Goal: Browse casually: Explore the website without a specific task or goal

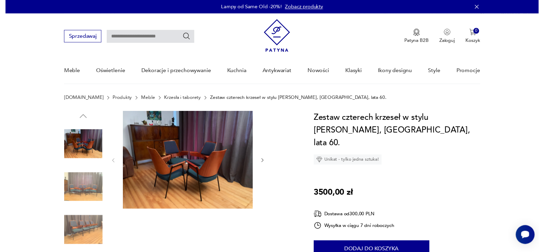
scroll to position [34, 0]
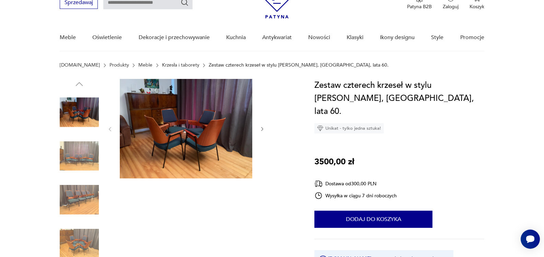
click at [262, 128] on icon "button" at bounding box center [263, 129] width 6 height 6
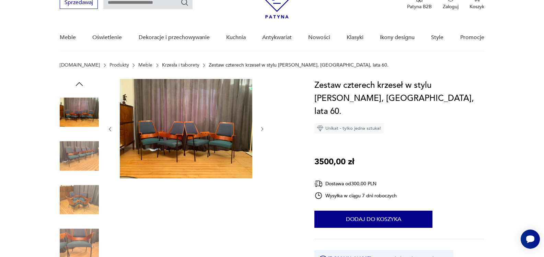
click at [262, 128] on icon "button" at bounding box center [263, 129] width 6 height 6
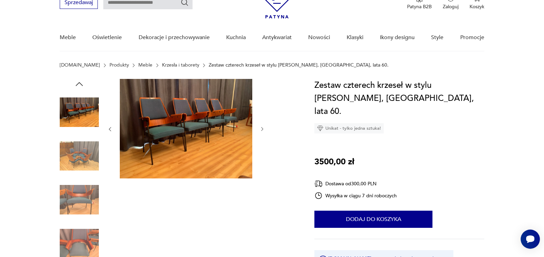
click at [262, 128] on icon "button" at bounding box center [263, 129] width 6 height 6
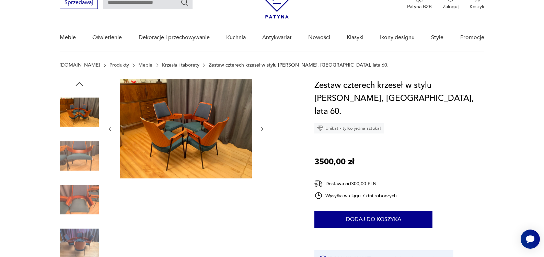
click at [262, 128] on icon "button" at bounding box center [263, 129] width 6 height 6
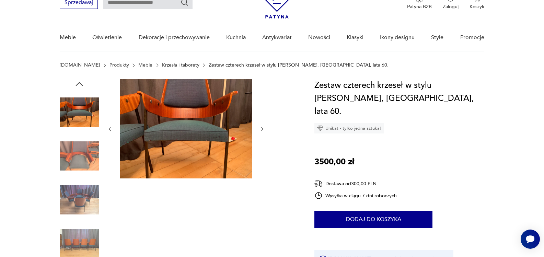
click at [262, 128] on icon "button" at bounding box center [263, 129] width 6 height 6
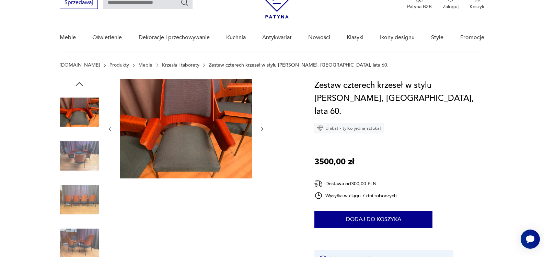
click at [261, 128] on icon "button" at bounding box center [263, 129] width 6 height 6
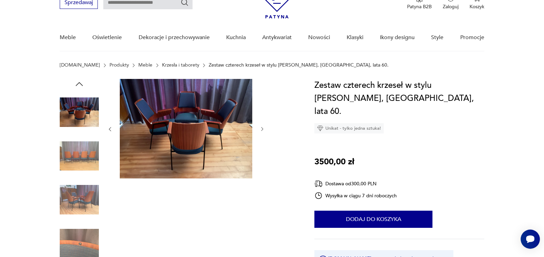
click at [261, 128] on icon "button" at bounding box center [263, 129] width 6 height 6
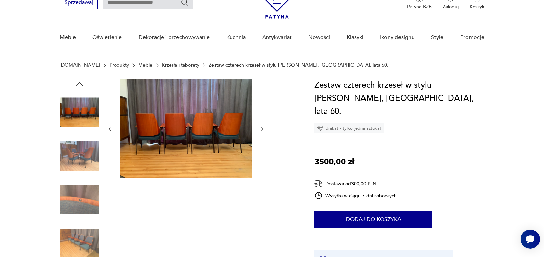
click at [261, 128] on icon "button" at bounding box center [263, 129] width 6 height 6
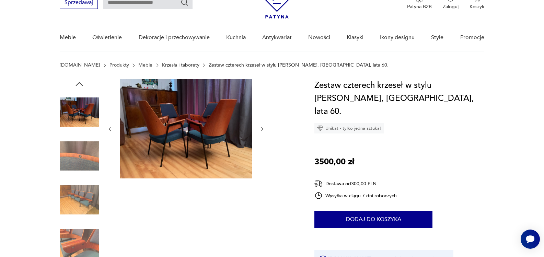
click at [261, 128] on icon "button" at bounding box center [263, 129] width 6 height 6
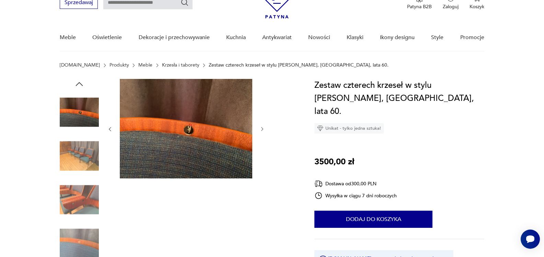
click at [261, 128] on icon "button" at bounding box center [263, 129] width 6 height 6
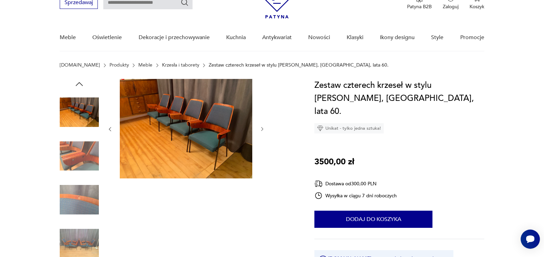
click at [261, 128] on icon "button" at bounding box center [263, 129] width 6 height 6
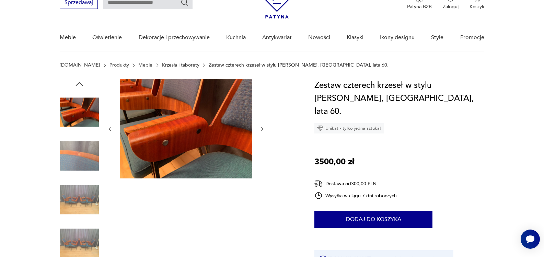
click at [261, 128] on icon "button" at bounding box center [263, 129] width 6 height 6
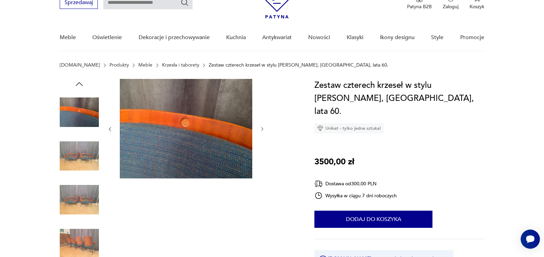
click at [261, 128] on icon "button" at bounding box center [263, 129] width 6 height 6
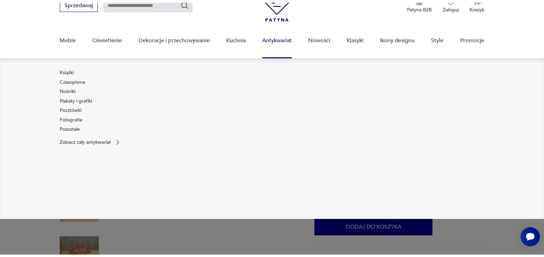
scroll to position [0, 0]
